Goal: Find specific page/section: Find specific page/section

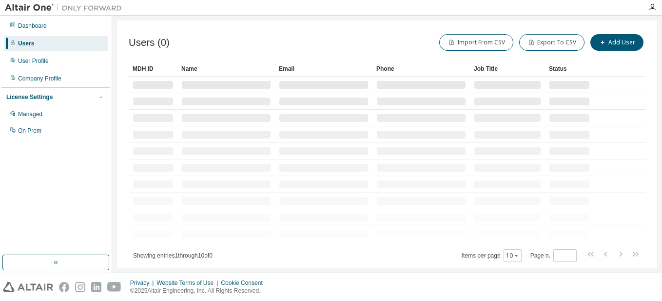
click at [48, 27] on div "Dashboard" at bounding box center [56, 26] width 104 height 16
